Goal: Transaction & Acquisition: Book appointment/travel/reservation

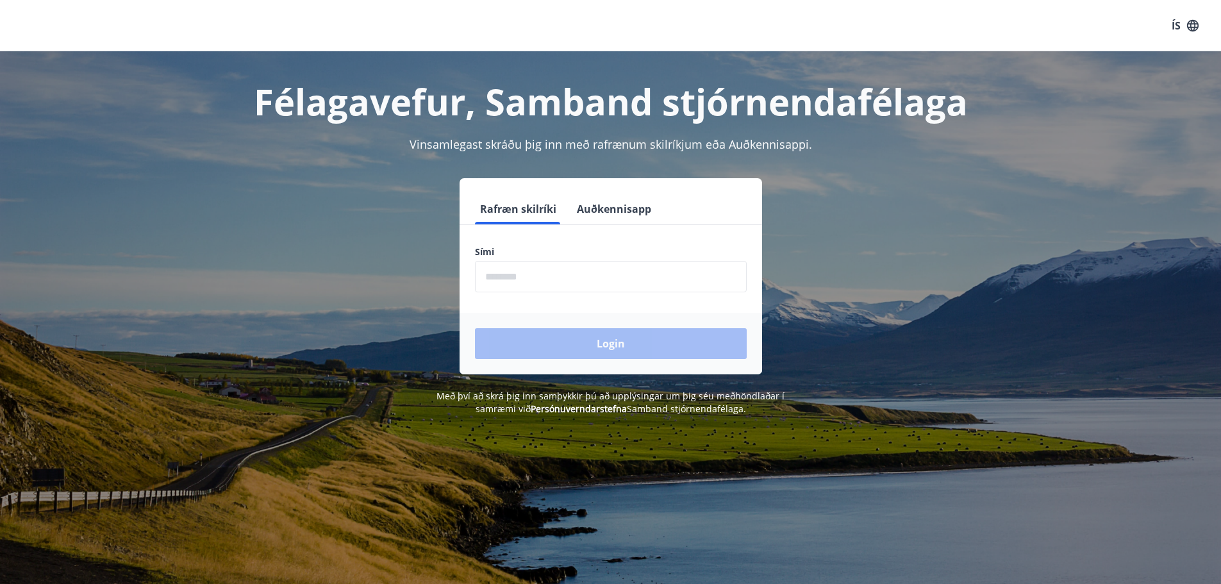
click at [568, 280] on input "phone" at bounding box center [611, 276] width 272 height 31
type input "********"
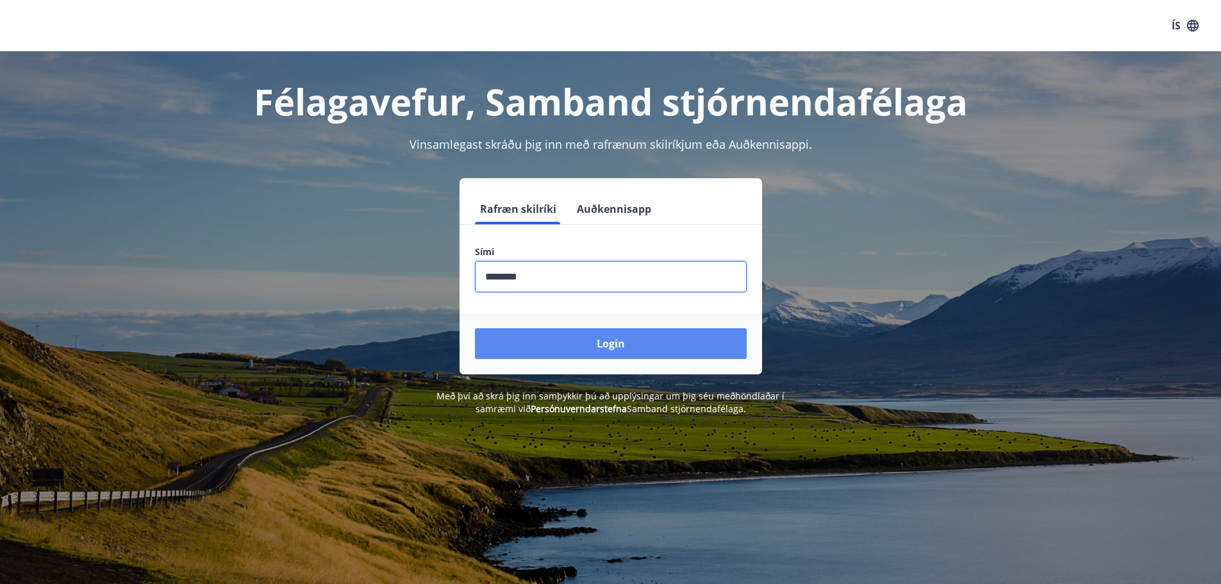
click at [593, 347] on button "Login" at bounding box center [611, 343] width 272 height 31
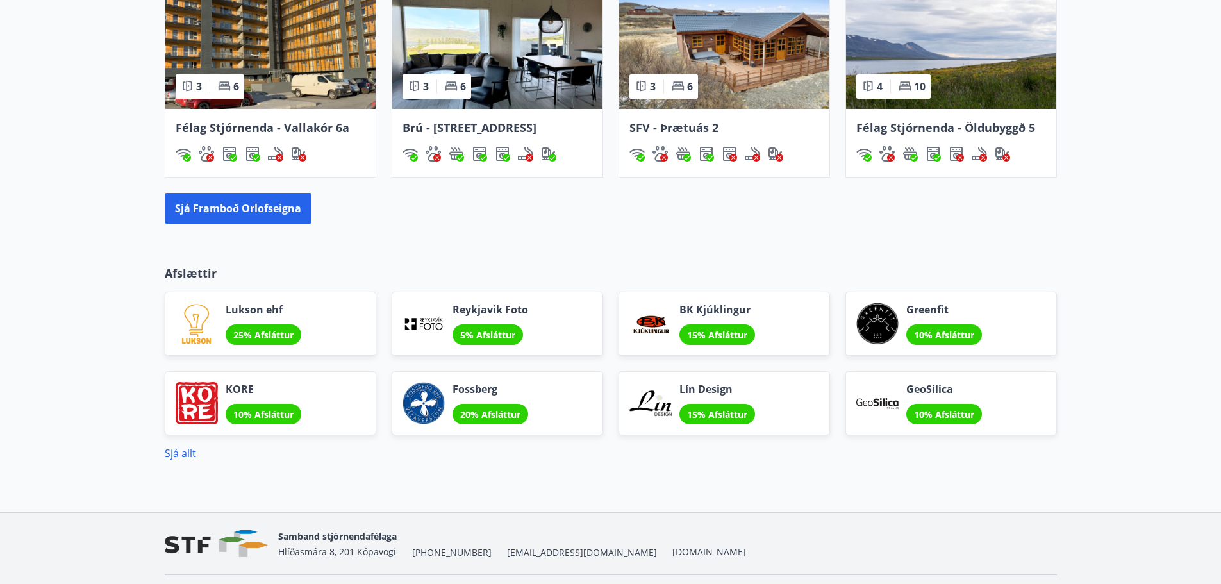
scroll to position [945, 0]
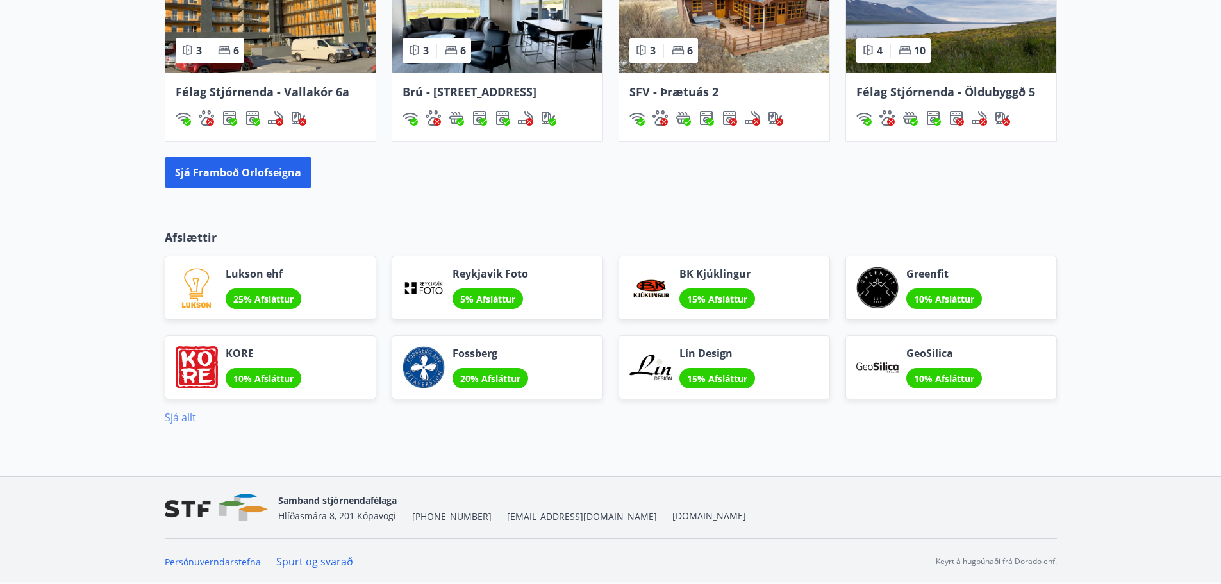
click at [172, 415] on link "Sjá allt" at bounding box center [180, 417] width 31 height 14
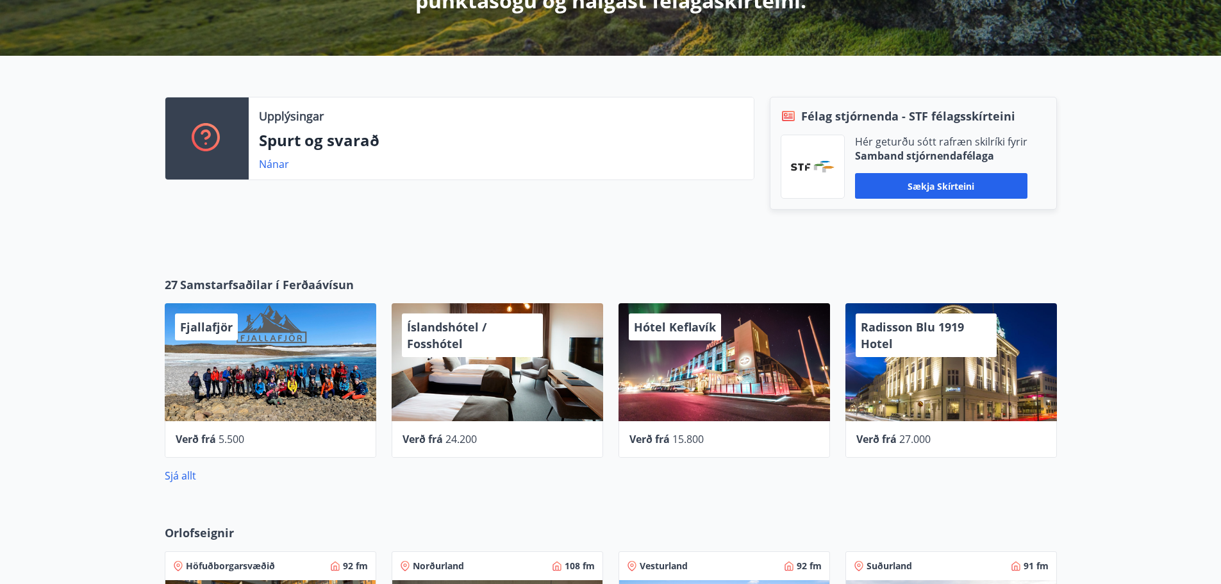
scroll to position [577, 0]
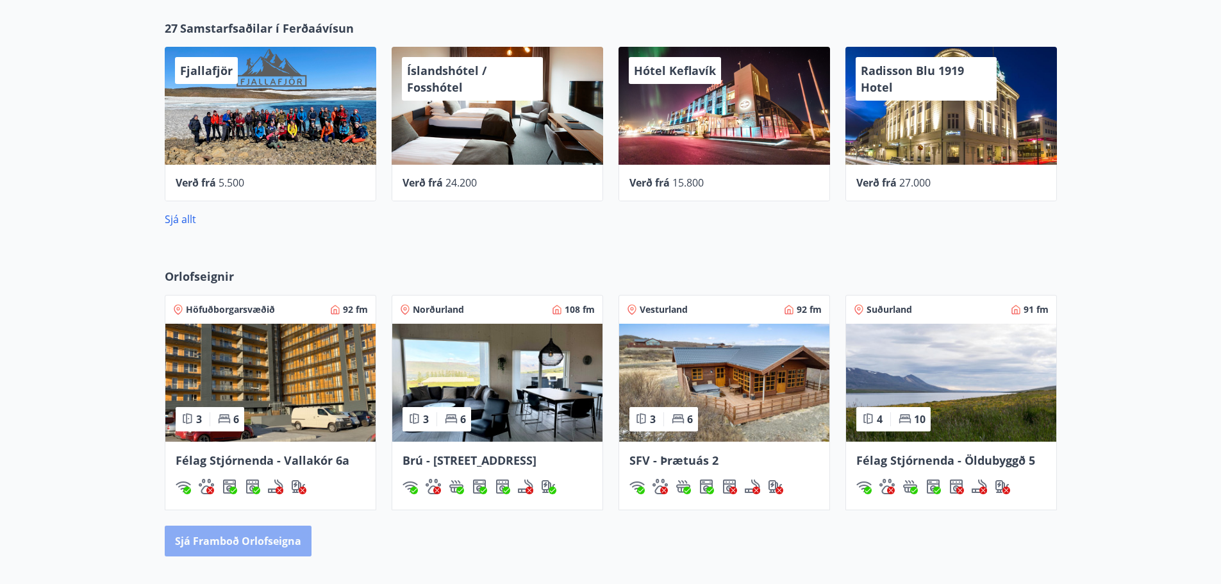
click at [272, 547] on button "Sjá framboð orlofseigna" at bounding box center [238, 541] width 147 height 31
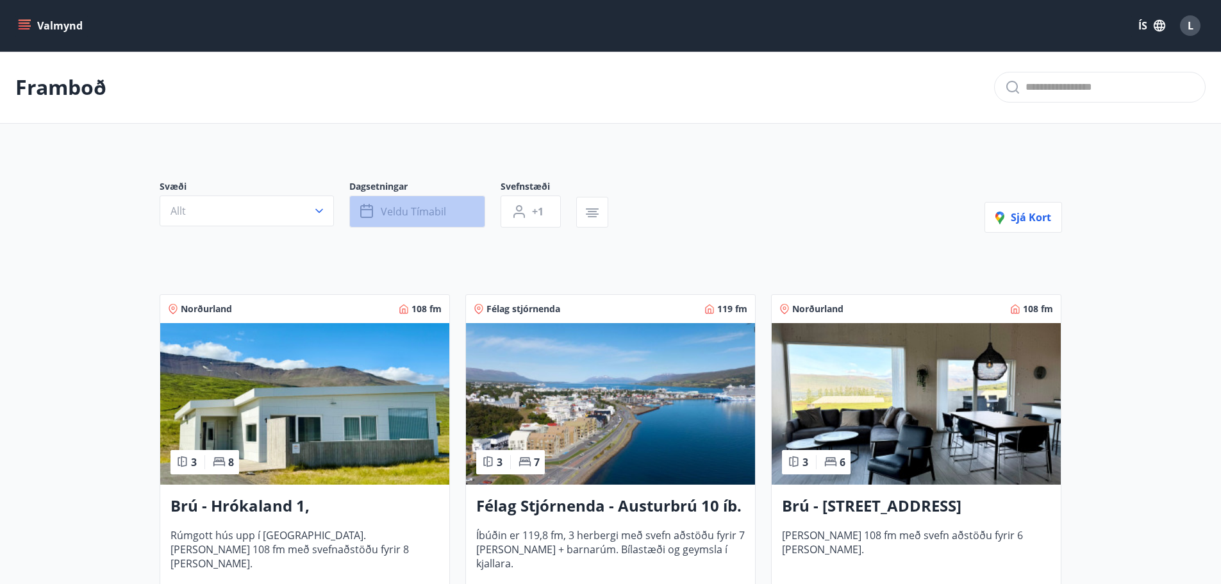
click at [419, 208] on span "Veldu tímabil" at bounding box center [413, 211] width 65 height 14
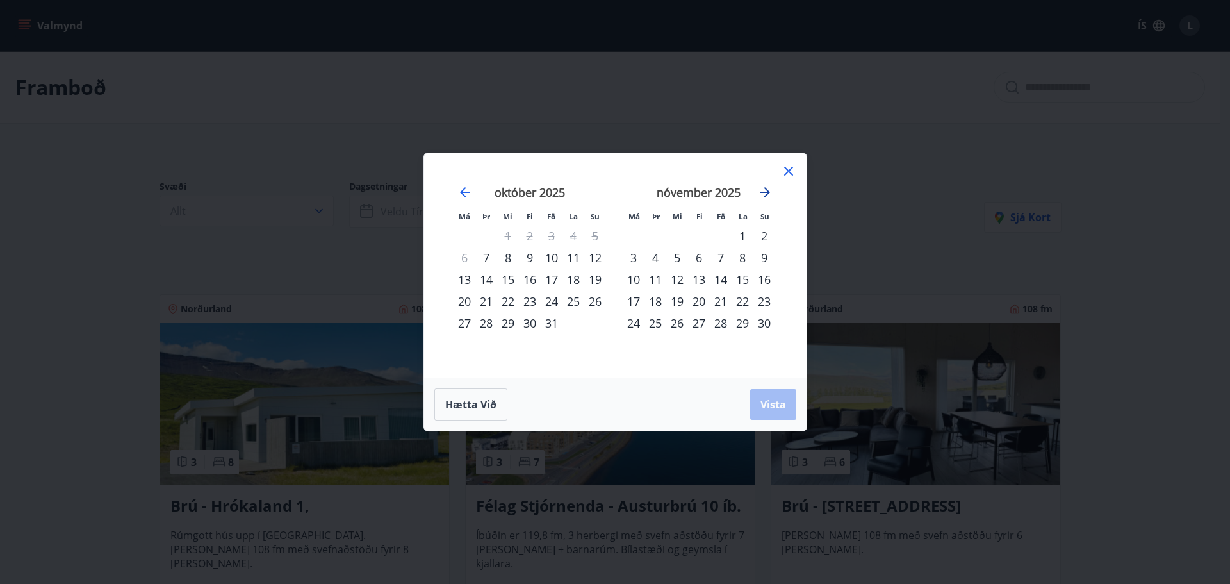
click at [765, 190] on icon "Move forward to switch to the next month." at bounding box center [765, 192] width 15 height 15
click at [658, 322] on div "30" at bounding box center [656, 323] width 22 height 22
click at [770, 188] on icon "Move forward to switch to the next month." at bounding box center [765, 192] width 15 height 15
click at [634, 256] on div "5" at bounding box center [634, 258] width 22 height 22
click at [771, 234] on div "4" at bounding box center [765, 236] width 22 height 22
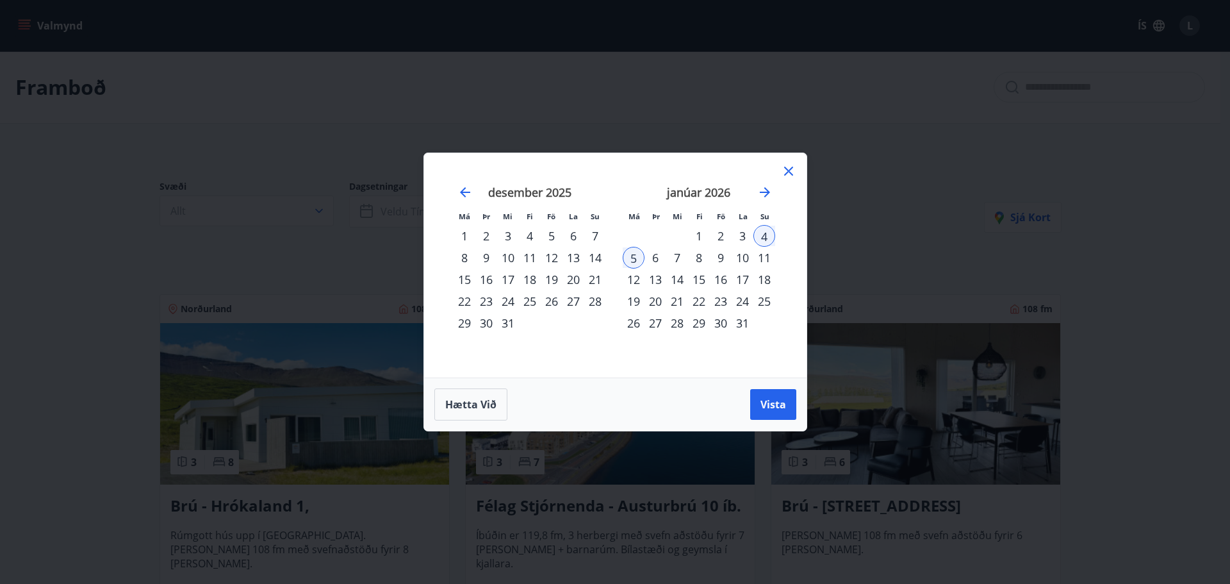
click at [483, 321] on div "30" at bounding box center [487, 323] width 22 height 22
click at [765, 236] on div "4" at bounding box center [765, 236] width 22 height 22
click at [767, 397] on span "Vista" at bounding box center [774, 404] width 26 height 14
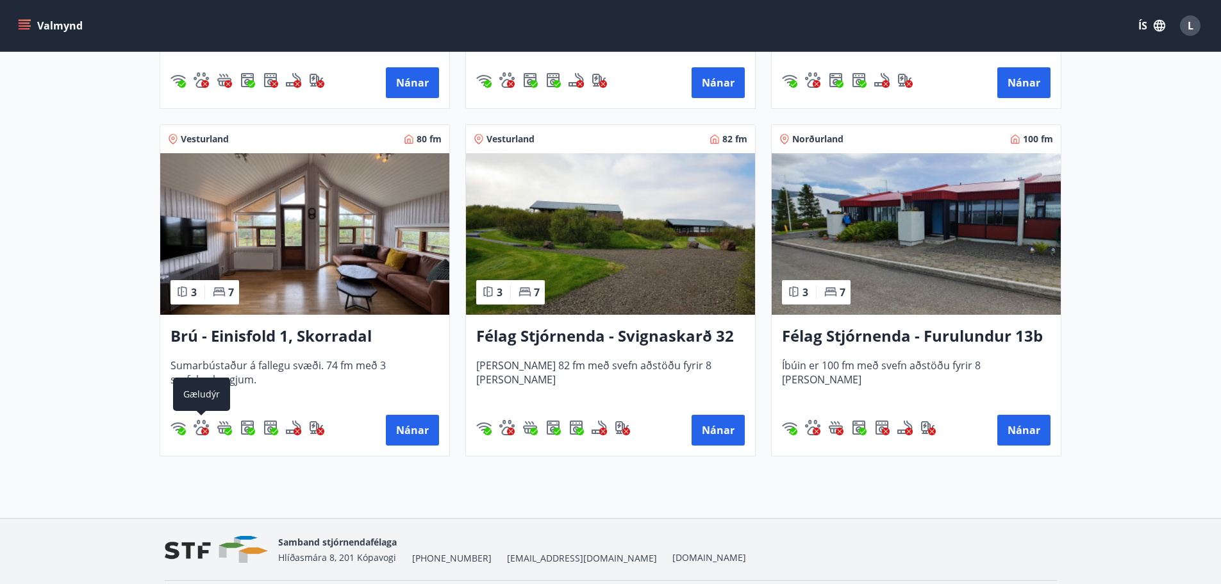
scroll to position [1189, 0]
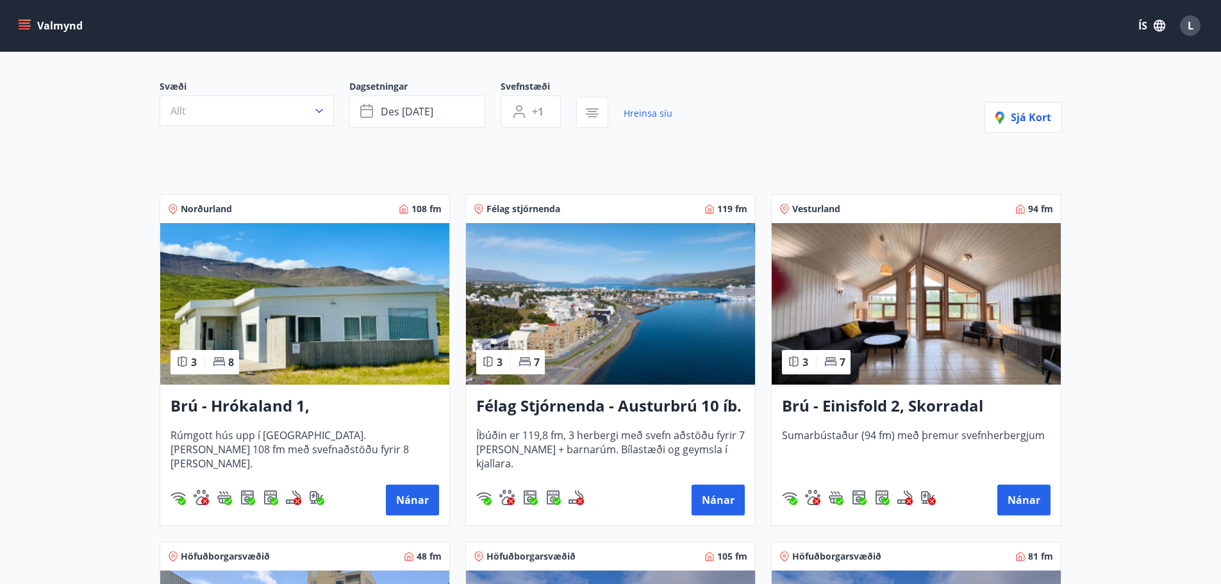
click at [274, 283] on img at bounding box center [304, 304] width 289 height 162
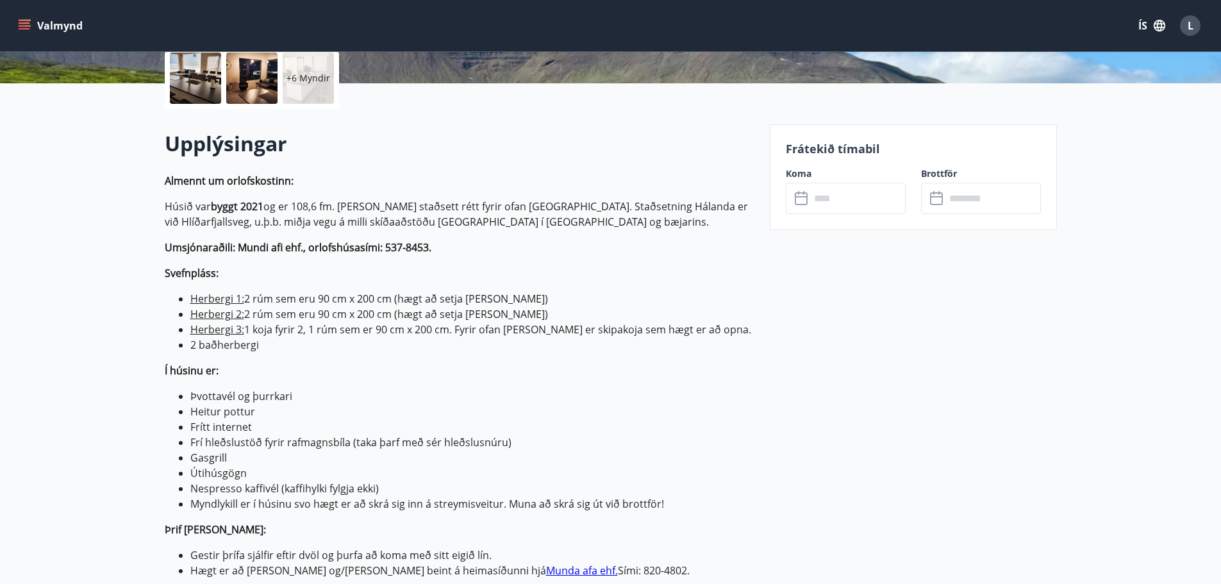
scroll to position [320, 0]
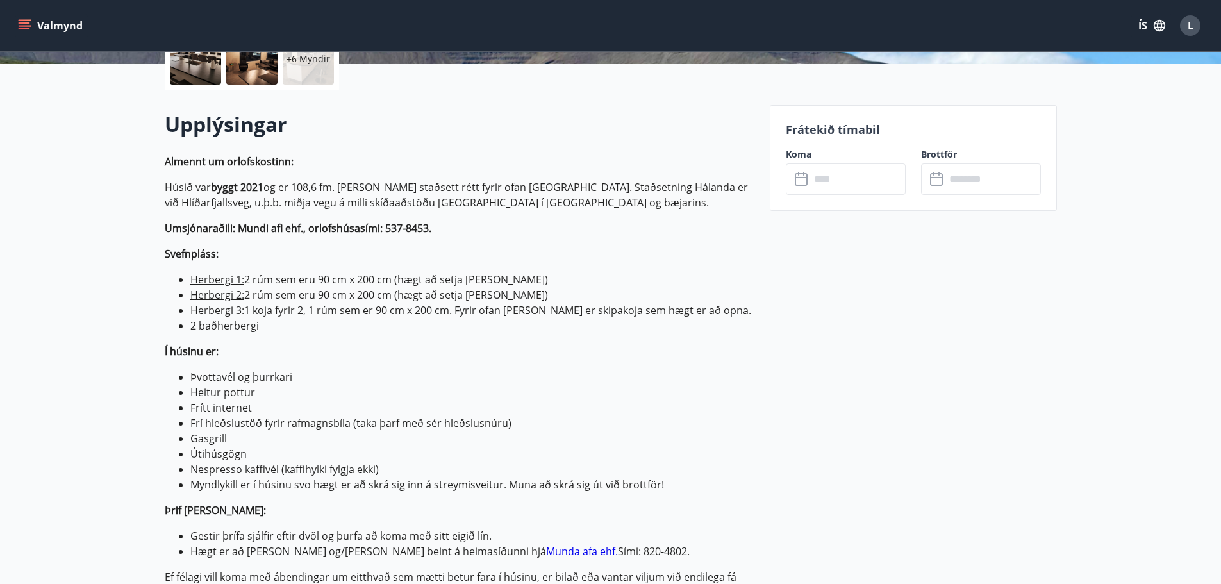
click at [853, 184] on input "text" at bounding box center [857, 178] width 95 height 31
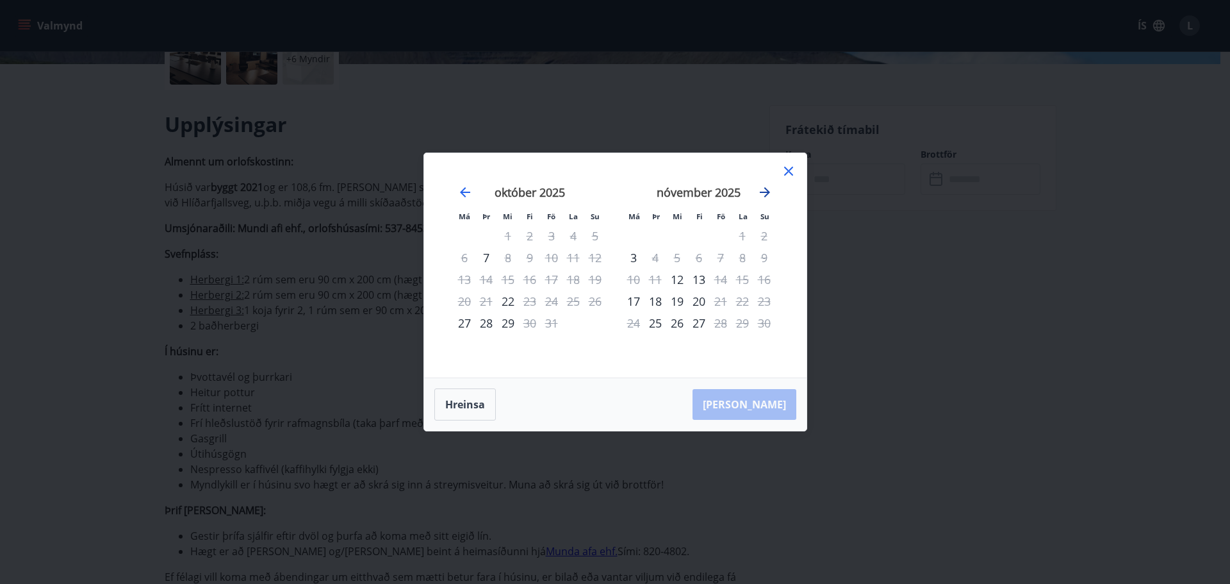
click at [768, 191] on icon "Move forward to switch to the next month." at bounding box center [765, 192] width 10 height 10
click at [654, 324] on div "30" at bounding box center [656, 323] width 22 height 22
click at [767, 195] on icon "Move forward to switch to the next month." at bounding box center [765, 192] width 15 height 15
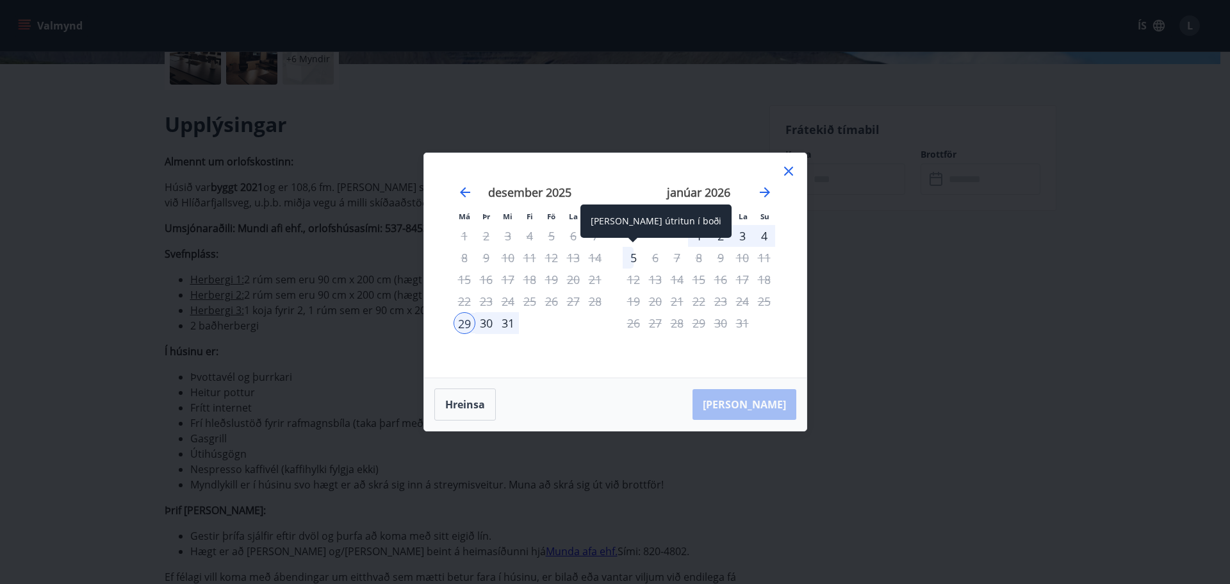
click at [631, 256] on div "5" at bounding box center [634, 258] width 22 height 22
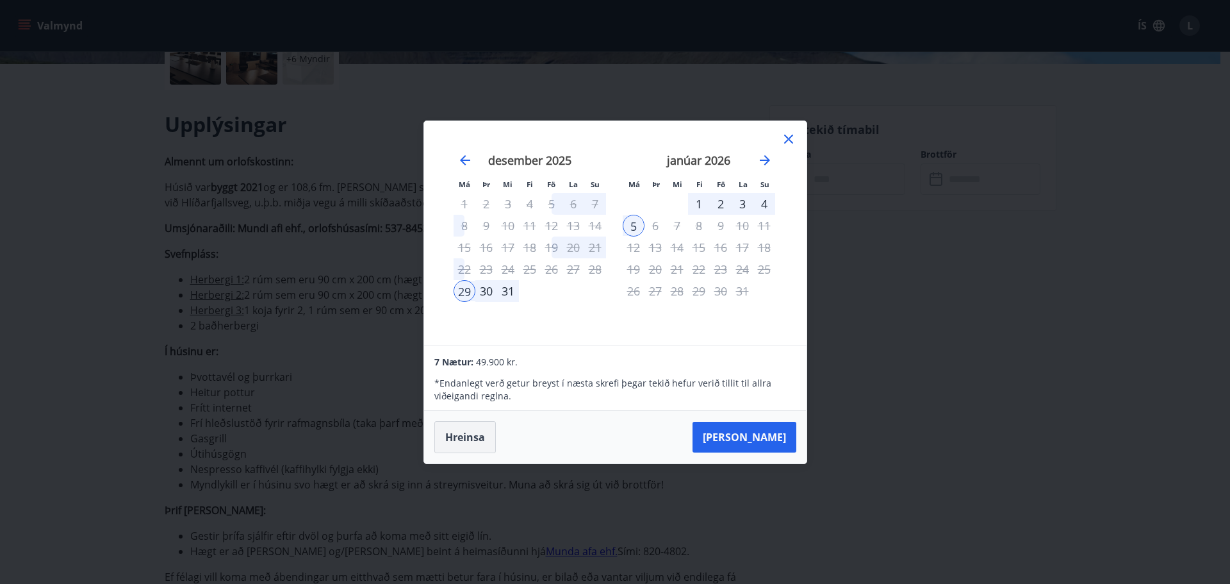
click at [465, 430] on button "Hreinsa" at bounding box center [466, 437] width 62 height 32
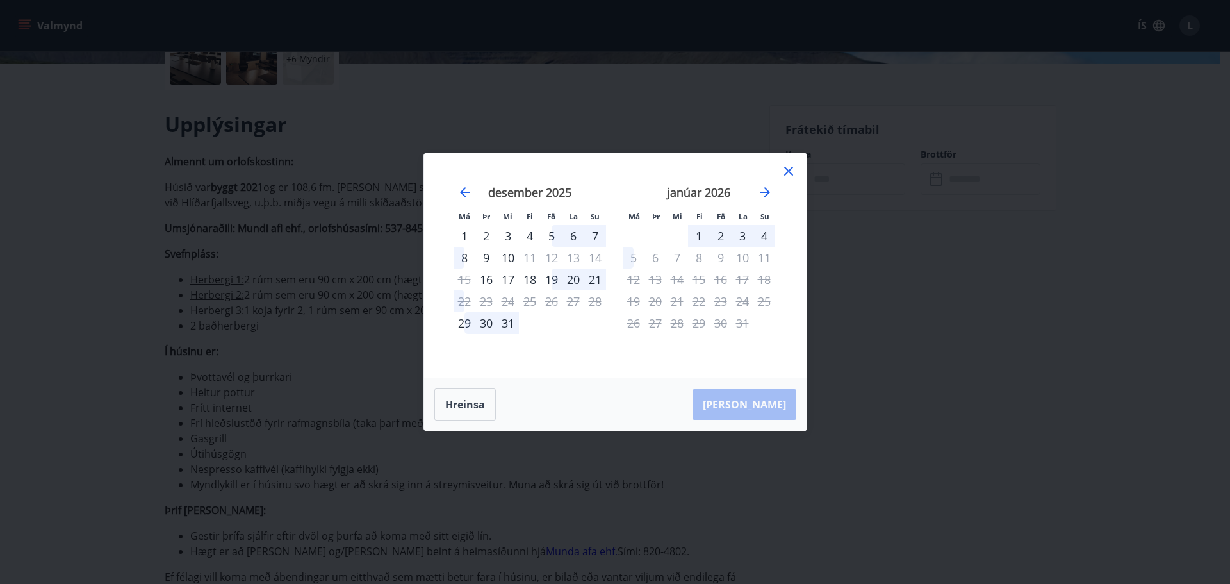
click at [485, 324] on div "30" at bounding box center [487, 323] width 22 height 22
click at [762, 233] on div "4" at bounding box center [765, 236] width 22 height 22
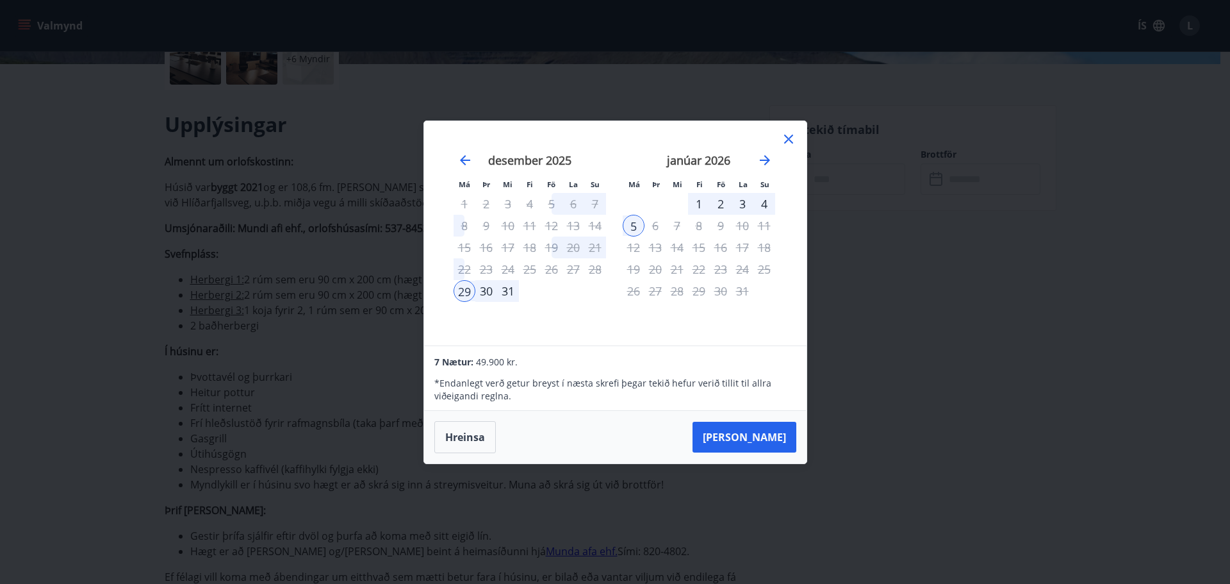
click at [790, 139] on icon at bounding box center [788, 139] width 9 height 9
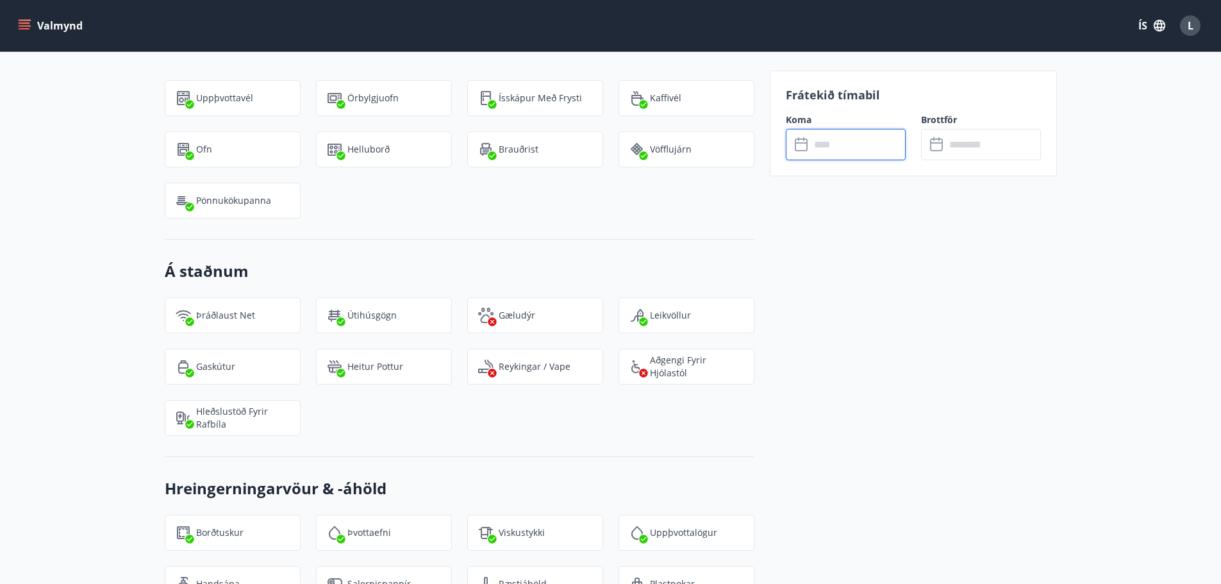
scroll to position [1666, 0]
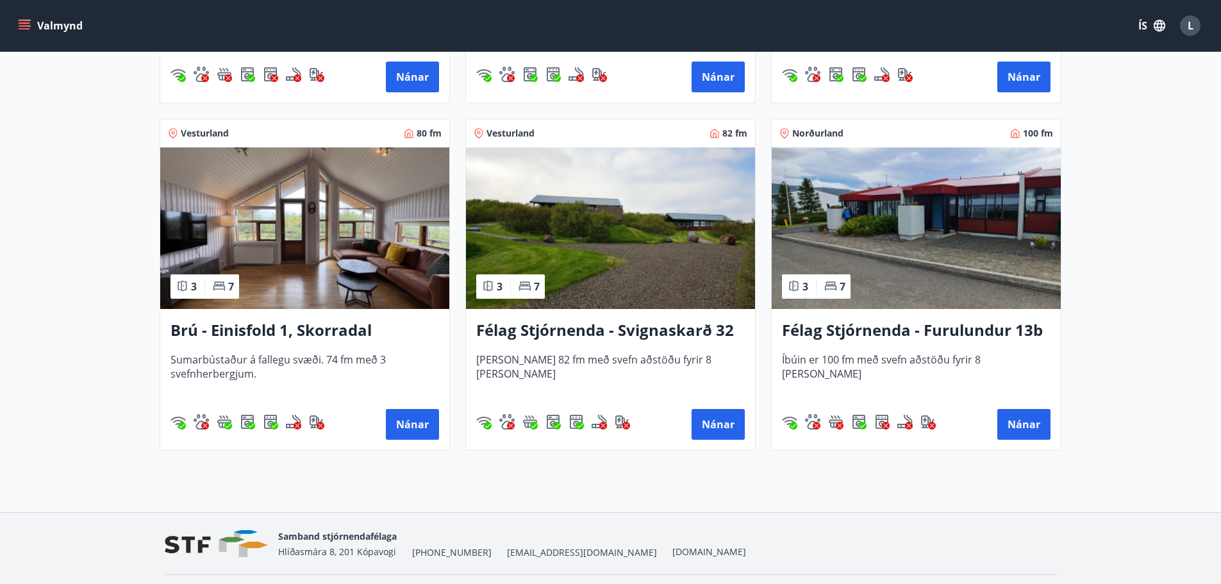
click at [874, 244] on img at bounding box center [916, 228] width 289 height 162
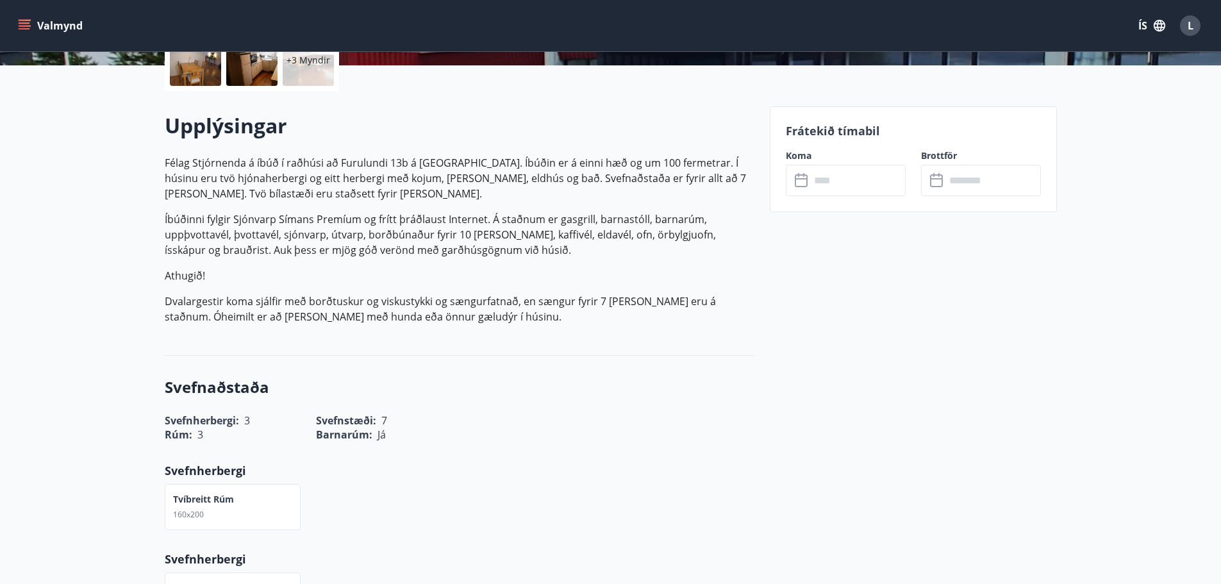
scroll to position [320, 0]
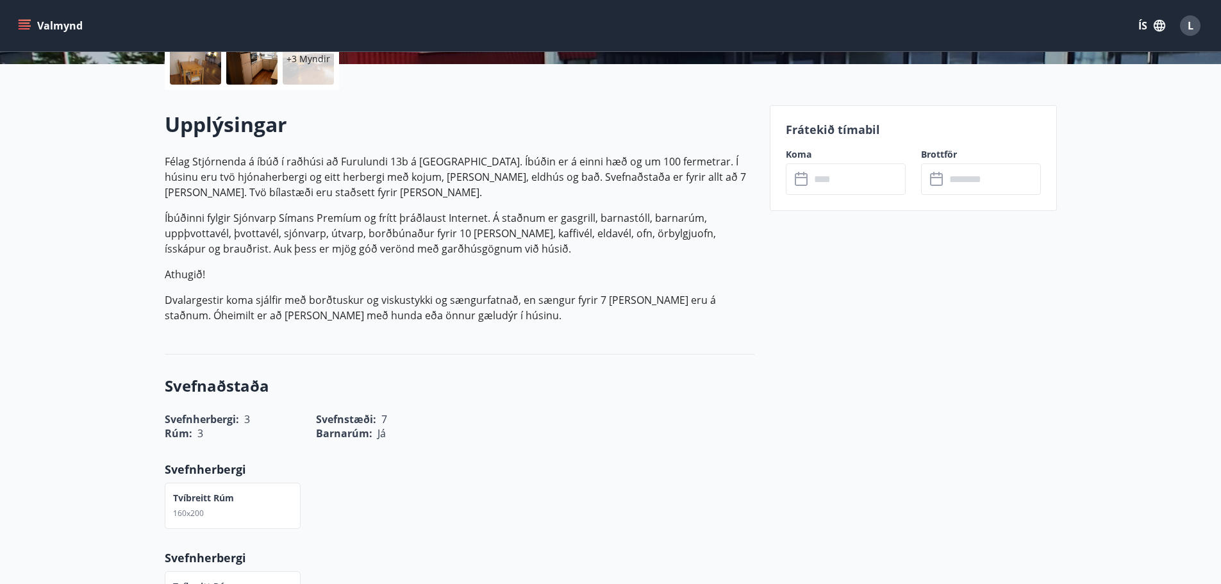
click at [845, 186] on input "text" at bounding box center [857, 178] width 95 height 31
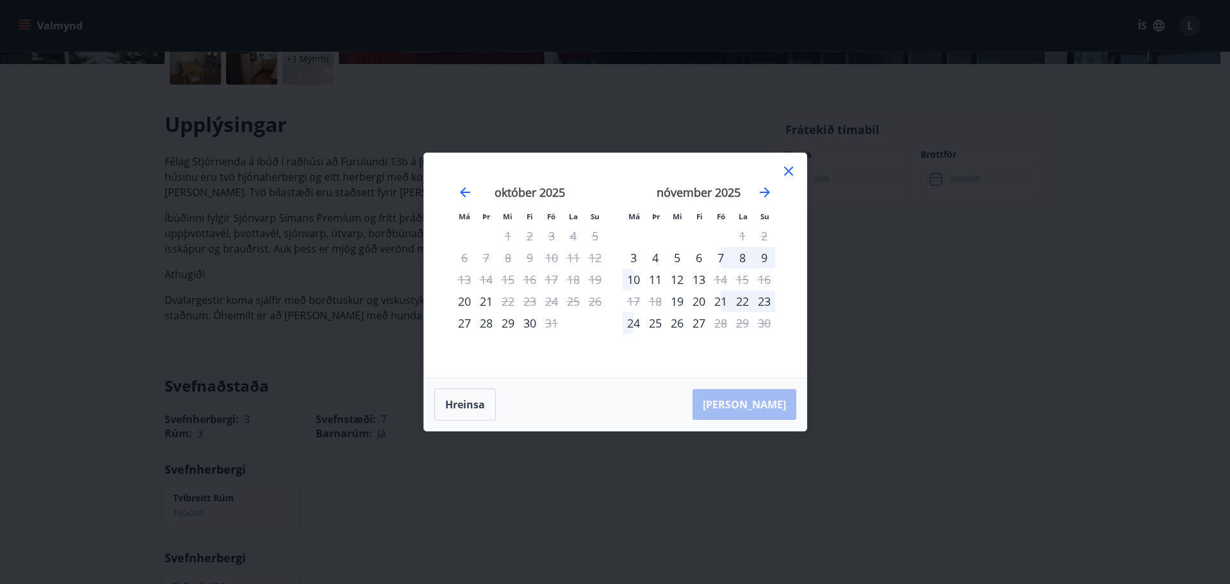
click at [774, 192] on div "nóvember 2025" at bounding box center [699, 197] width 153 height 56
click at [751, 190] on div "nóvember 2025" at bounding box center [699, 197] width 153 height 56
click at [769, 192] on icon "Move forward to switch to the next month." at bounding box center [765, 192] width 10 height 10
click at [655, 326] on div "30" at bounding box center [656, 323] width 22 height 22
click at [765, 195] on icon "Move forward to switch to the next month." at bounding box center [765, 192] width 10 height 10
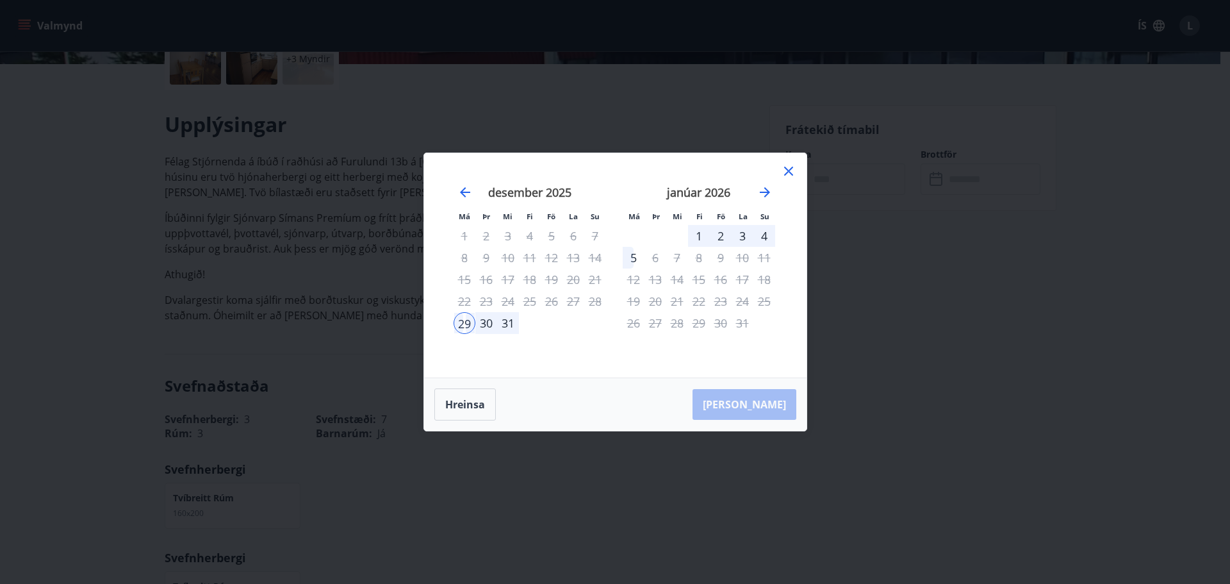
click at [766, 239] on div "4" at bounding box center [765, 236] width 22 height 22
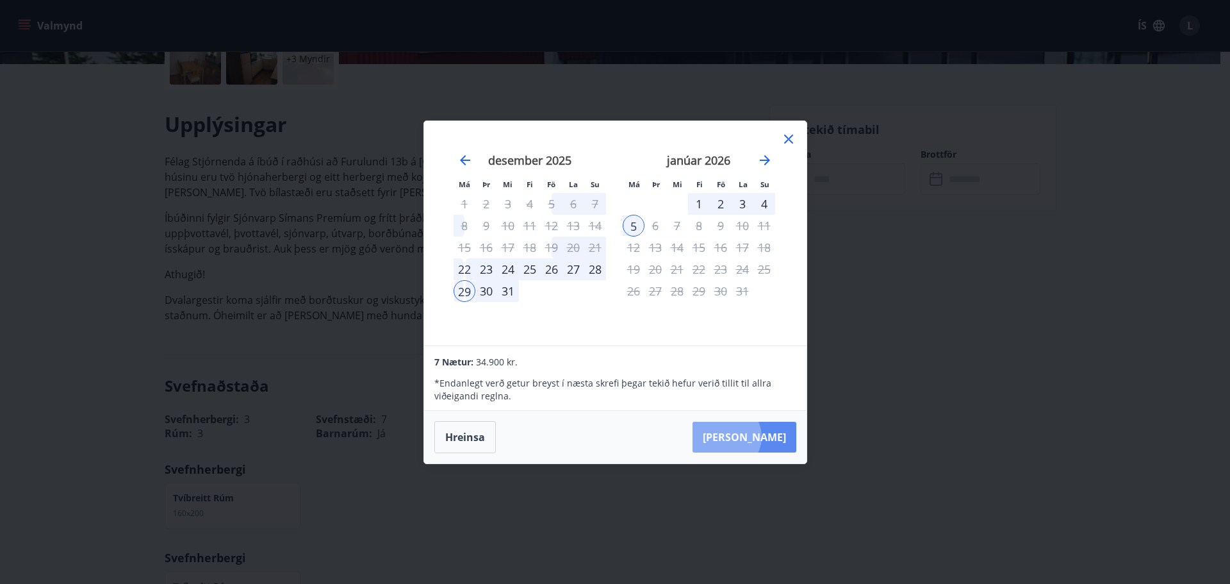
click at [766, 436] on button "Taka Frá" at bounding box center [745, 437] width 104 height 31
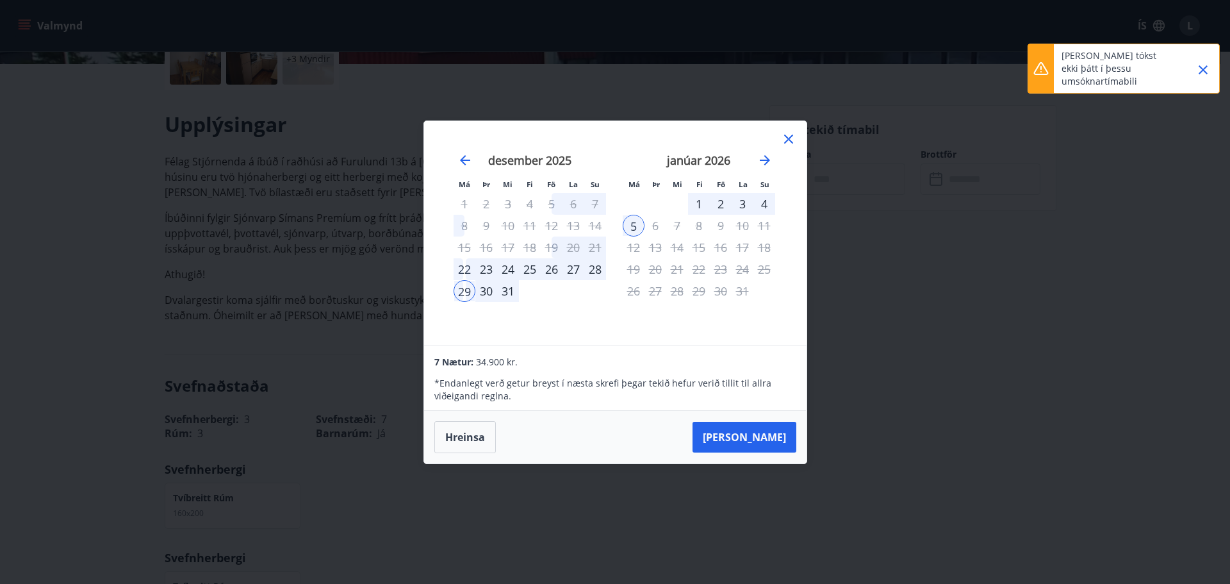
click at [1204, 65] on icon "Close" at bounding box center [1203, 69] width 15 height 15
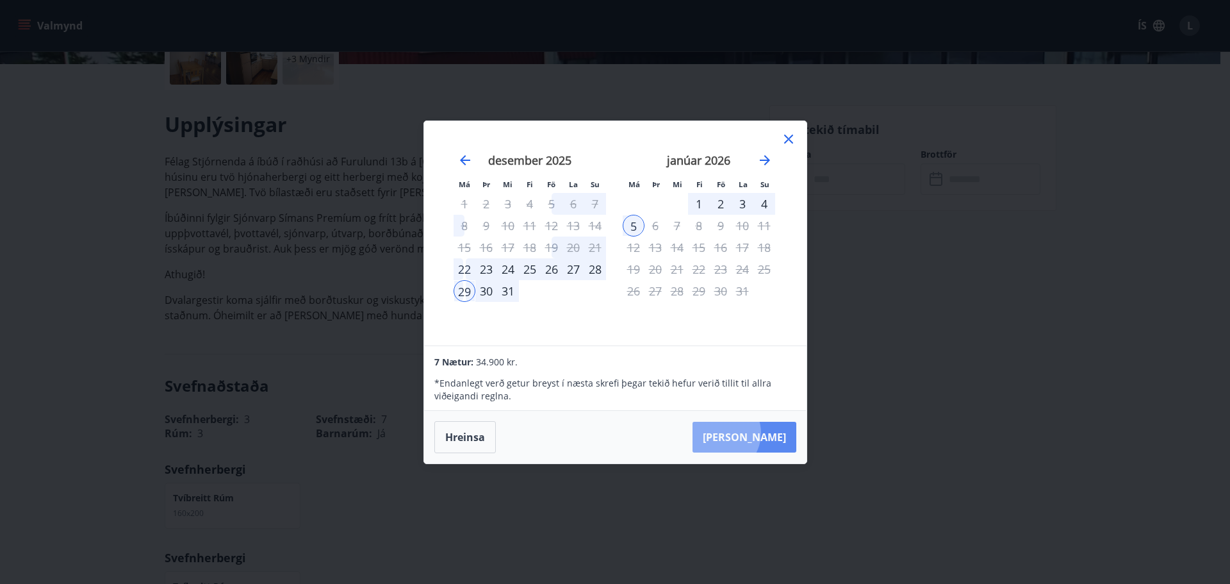
click at [759, 433] on button "Taka Frá" at bounding box center [745, 437] width 104 height 31
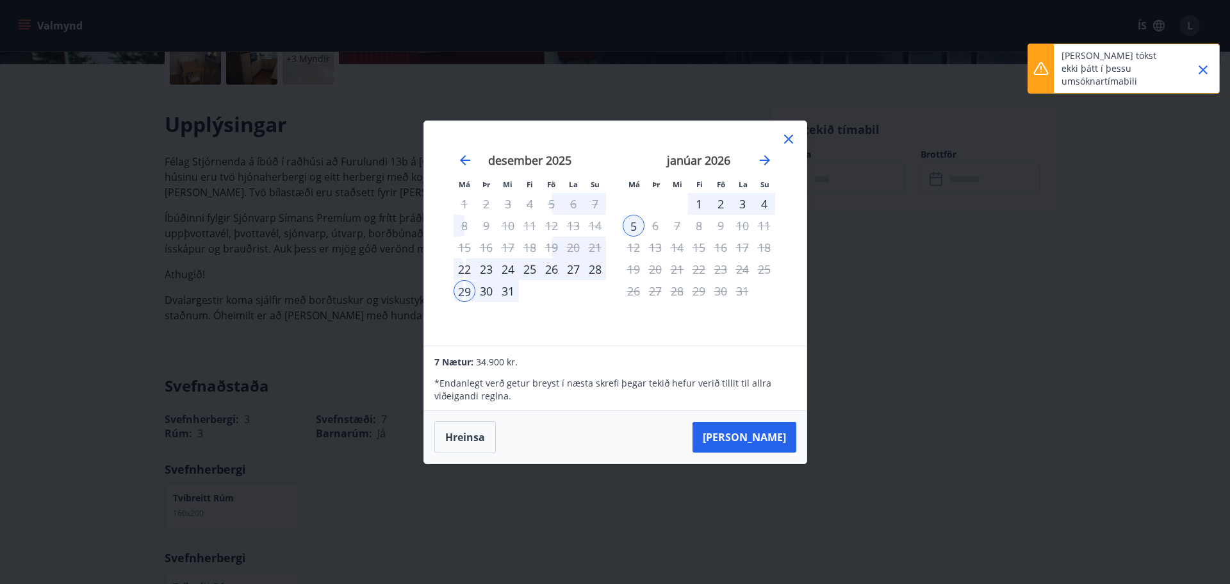
click at [1193, 60] on div at bounding box center [1198, 68] width 32 height 49
click at [1197, 62] on icon "Close" at bounding box center [1203, 69] width 15 height 15
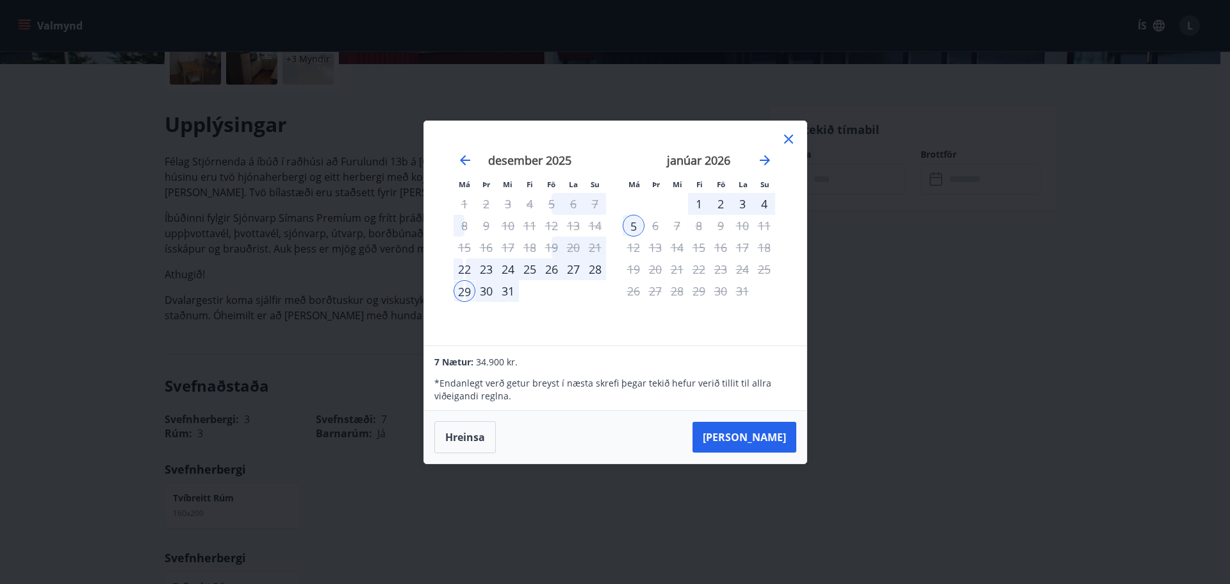
click at [786, 136] on icon at bounding box center [788, 139] width 9 height 9
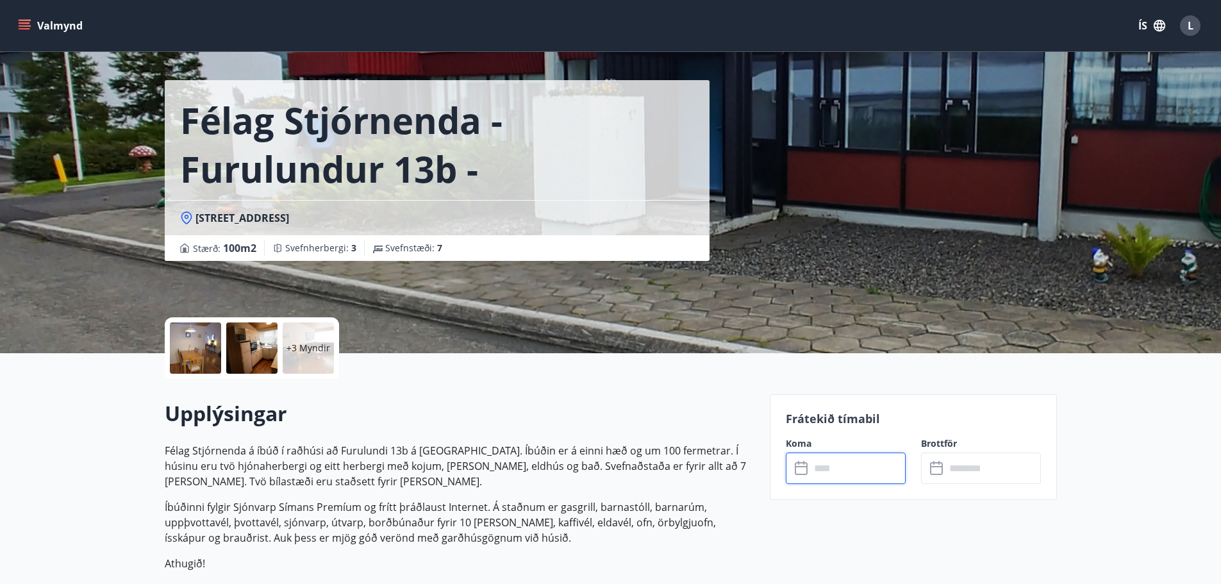
scroll to position [0, 0]
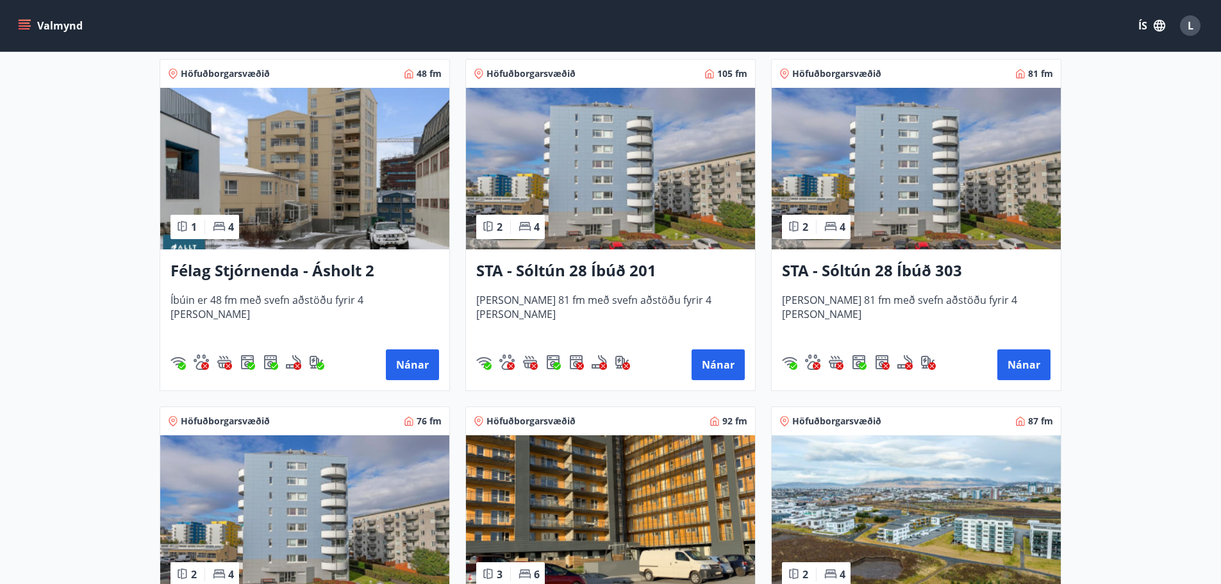
scroll to position [549, 0]
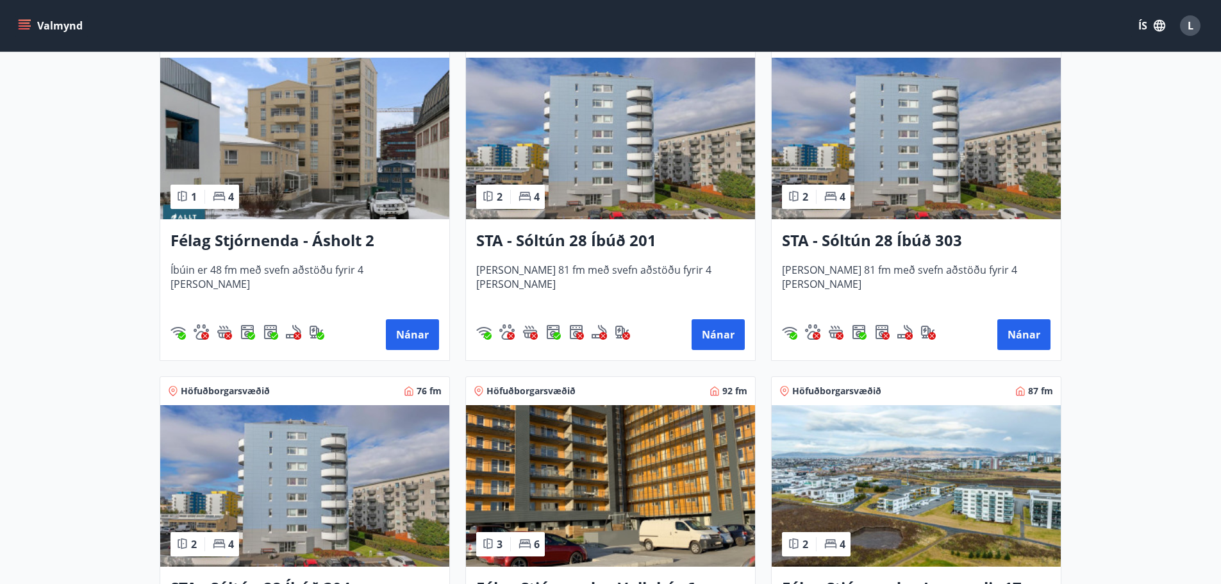
click at [320, 455] on img at bounding box center [304, 486] width 289 height 162
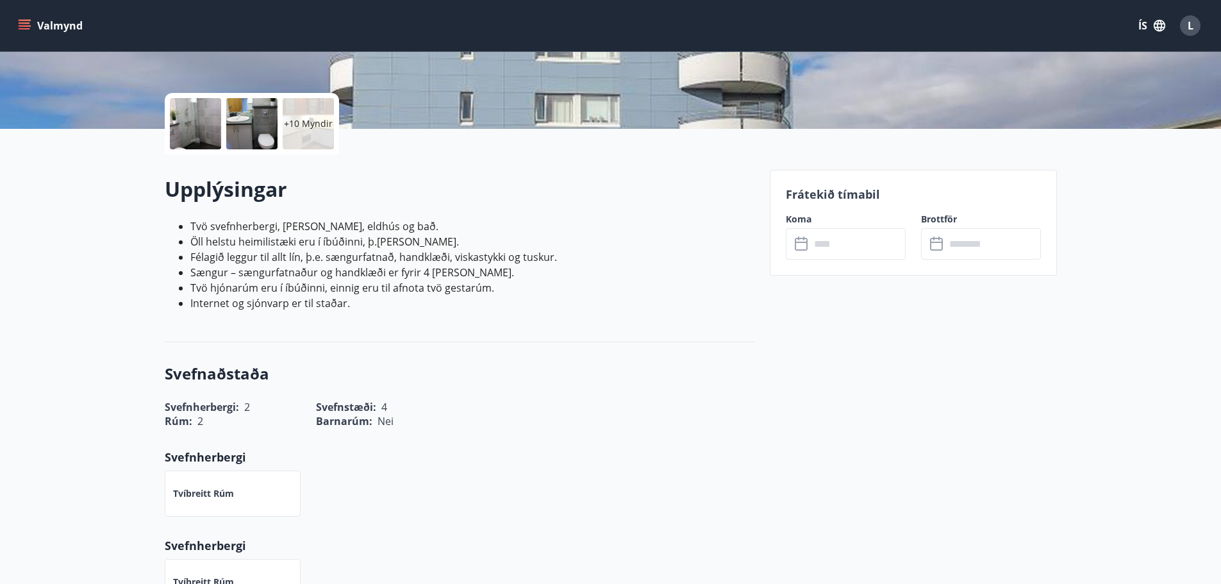
scroll to position [256, 0]
click at [865, 248] on input "text" at bounding box center [857, 243] width 95 height 31
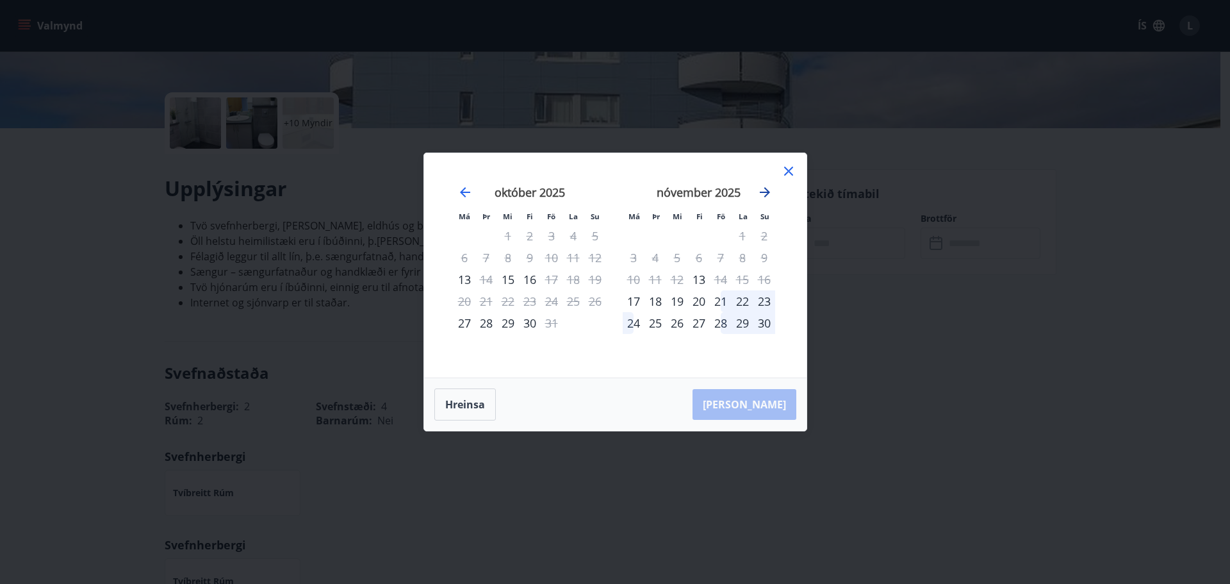
click at [765, 192] on icon "Move forward to switch to the next month." at bounding box center [765, 192] width 10 height 10
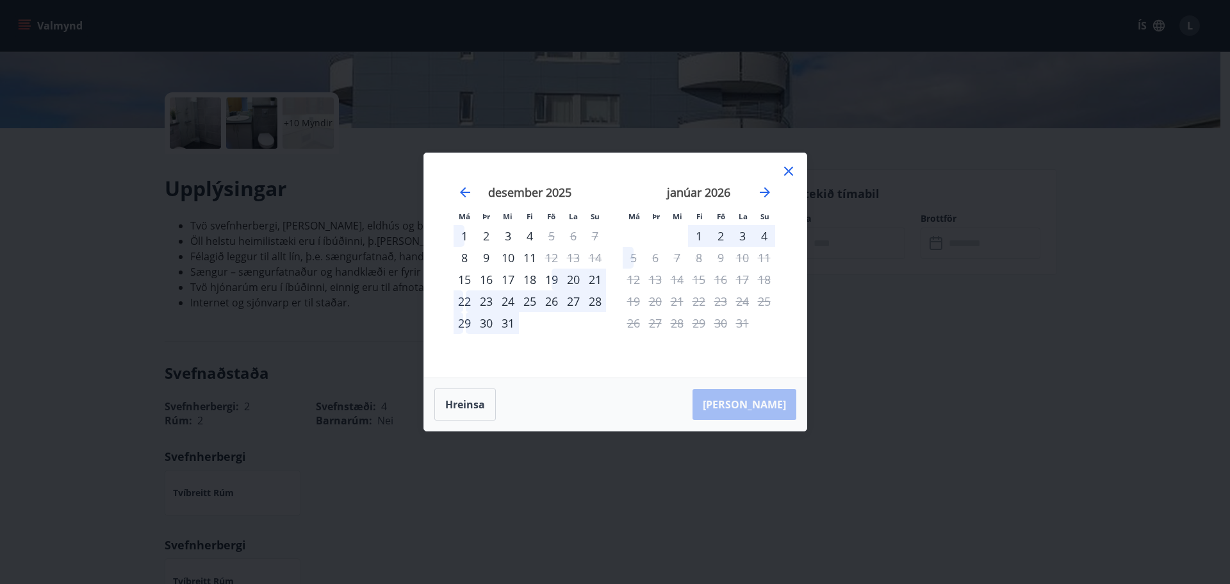
click at [492, 327] on div "30" at bounding box center [487, 323] width 22 height 22
click at [764, 235] on div "4" at bounding box center [765, 236] width 22 height 22
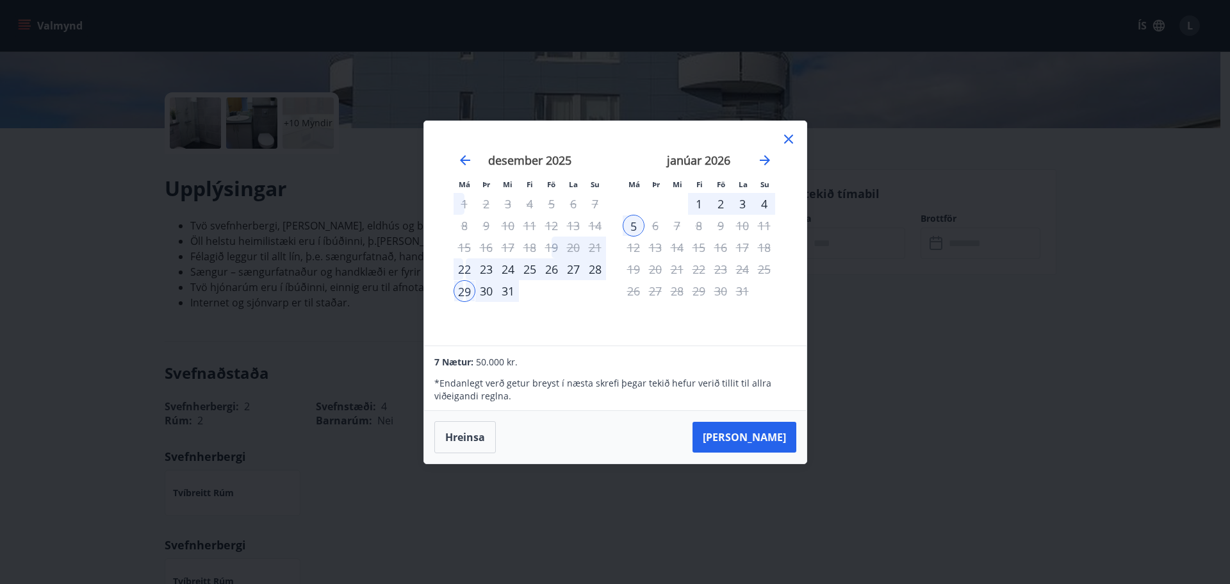
click at [791, 143] on icon at bounding box center [788, 138] width 15 height 15
